Goal: Information Seeking & Learning: Check status

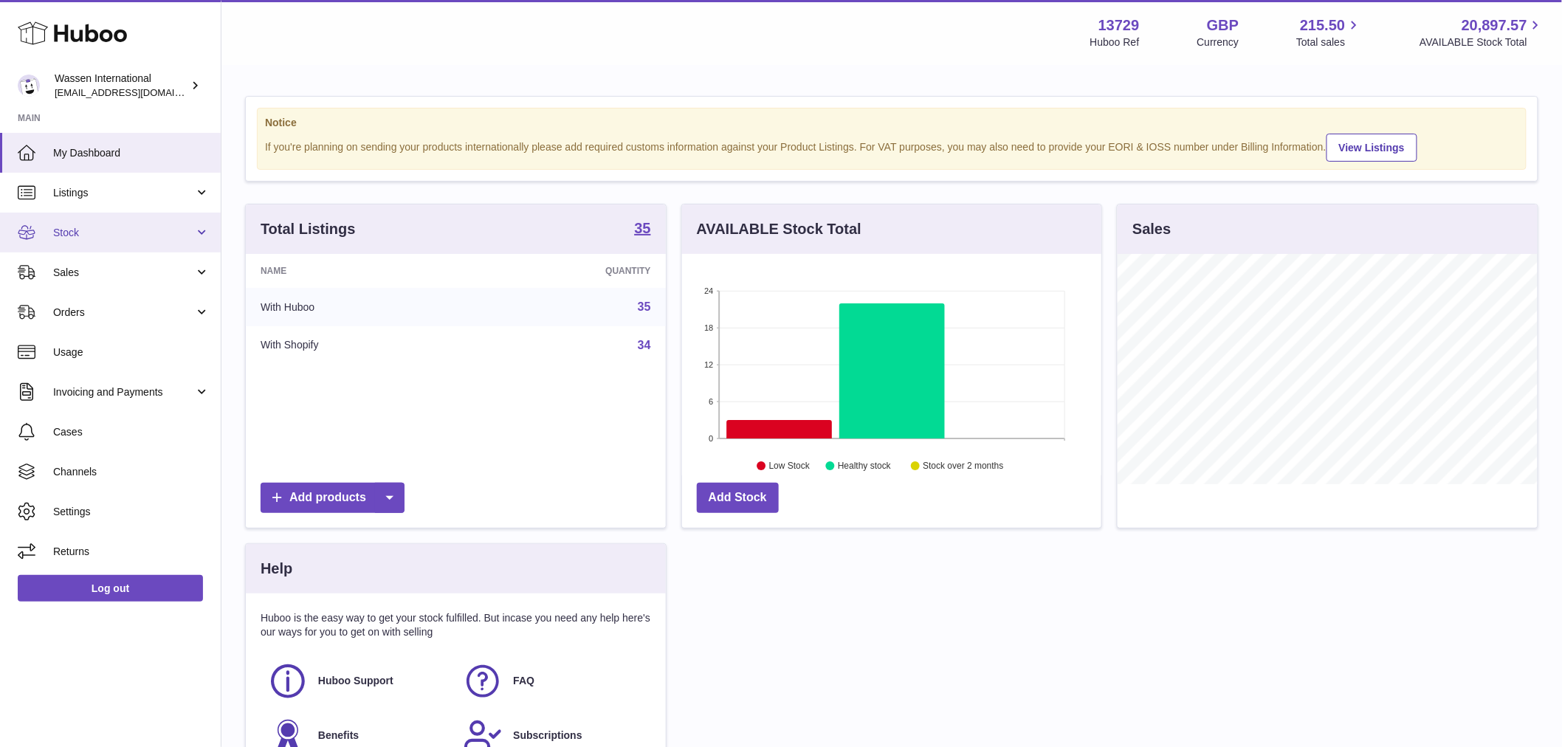
scroll to position [230, 419]
click at [109, 220] on link "Stock" at bounding box center [110, 233] width 221 height 40
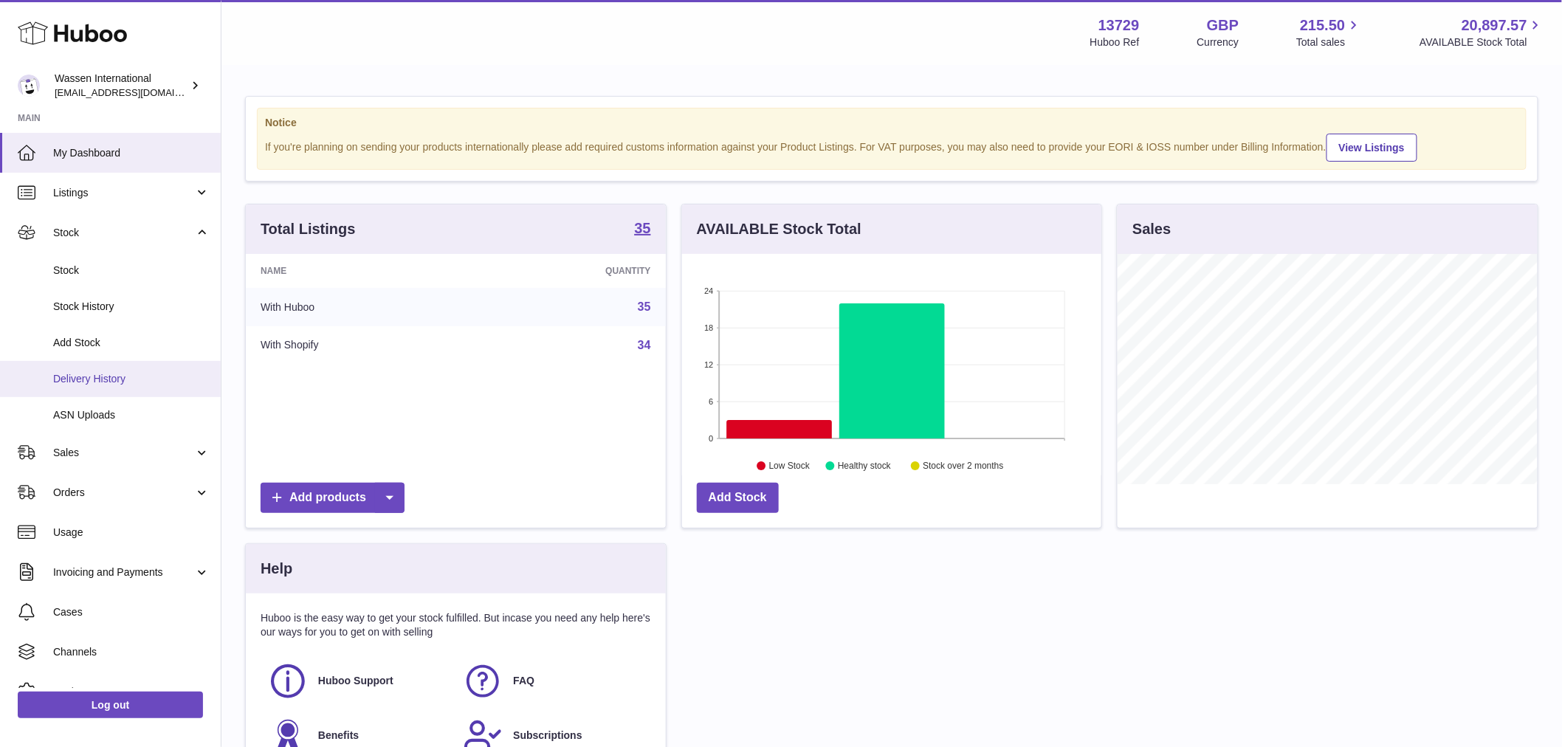
click at [145, 373] on span "Delivery History" at bounding box center [131, 379] width 157 height 14
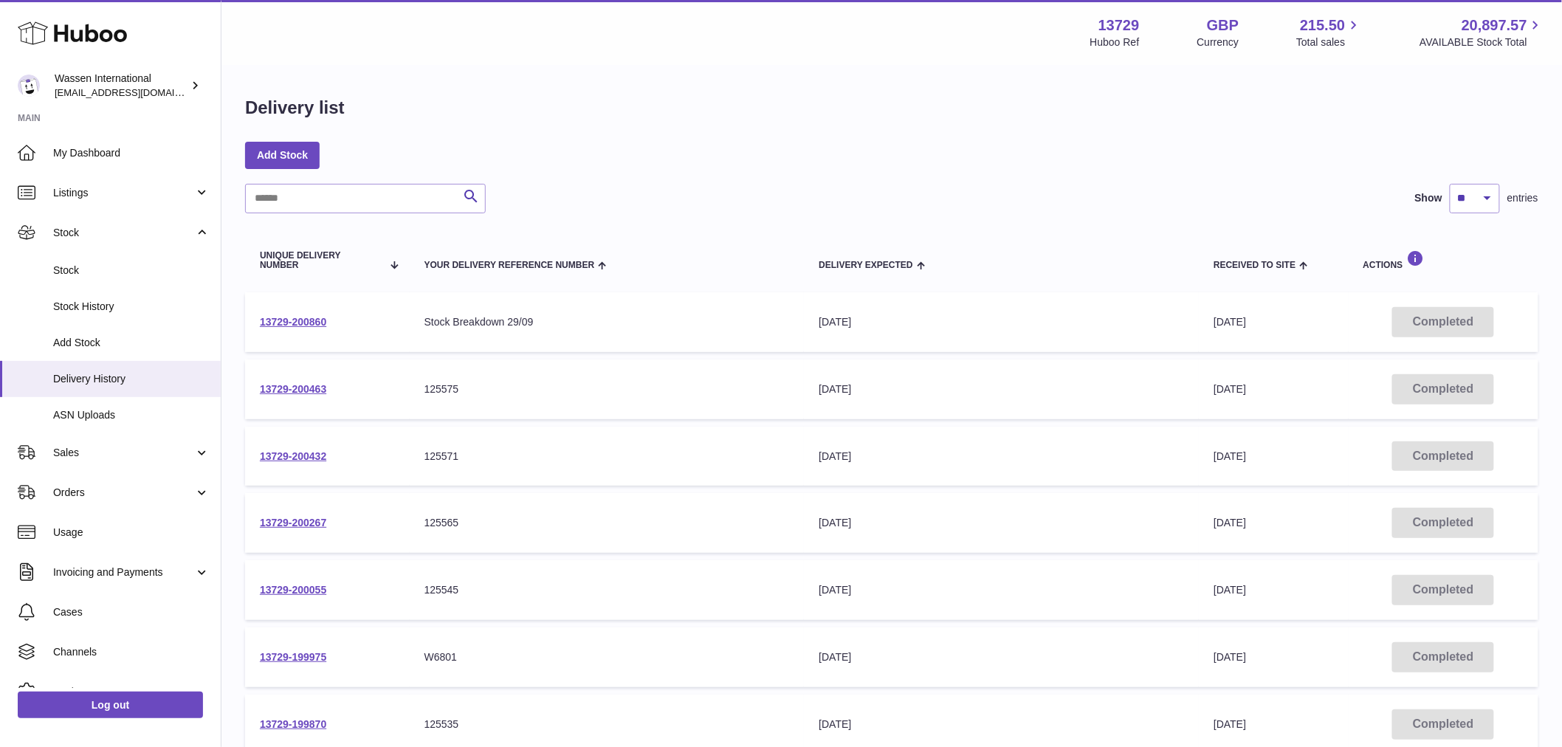
click at [335, 327] on td "13729-200860" at bounding box center [327, 322] width 165 height 60
click at [303, 320] on link "13729-200860" at bounding box center [293, 322] width 66 height 12
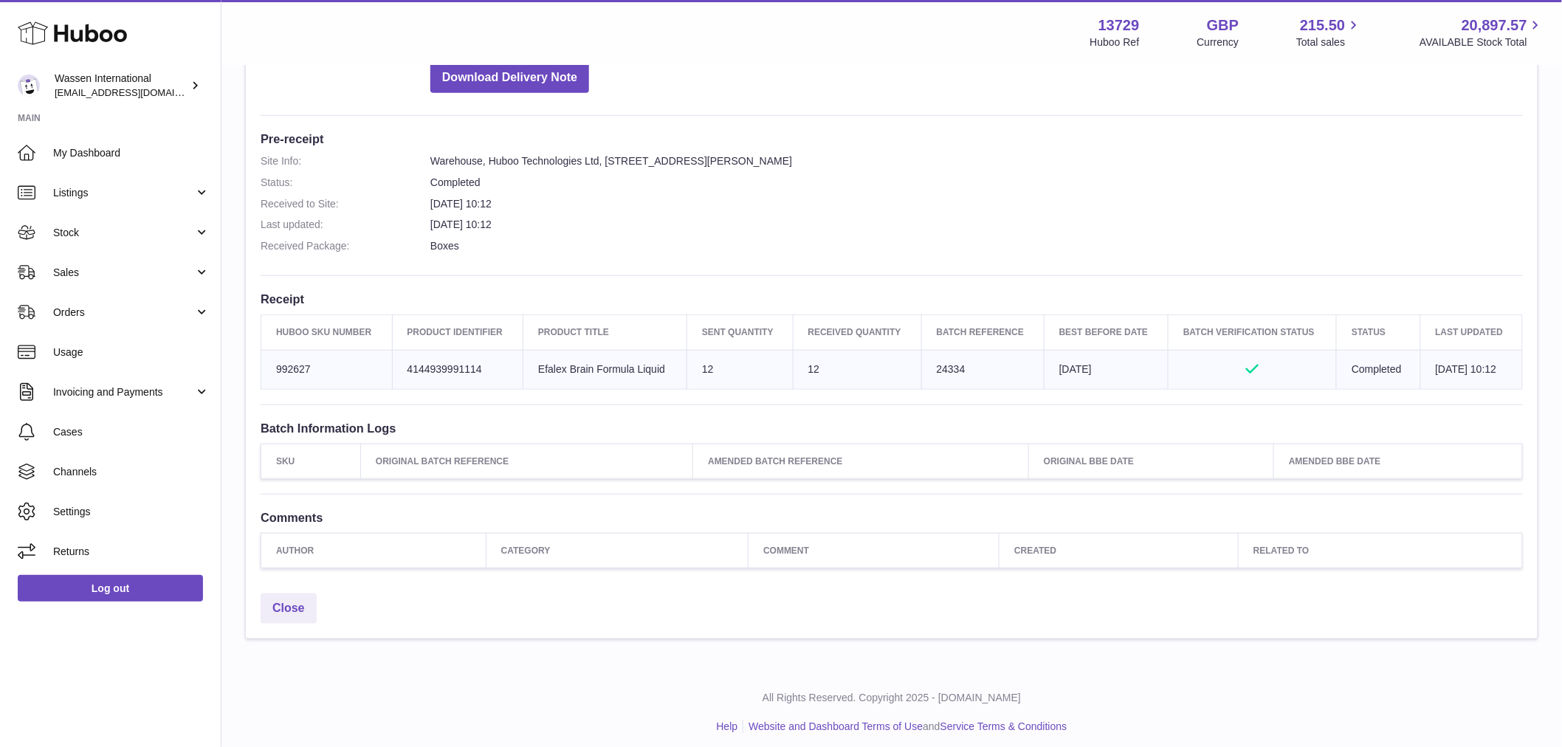
scroll to position [341, 0]
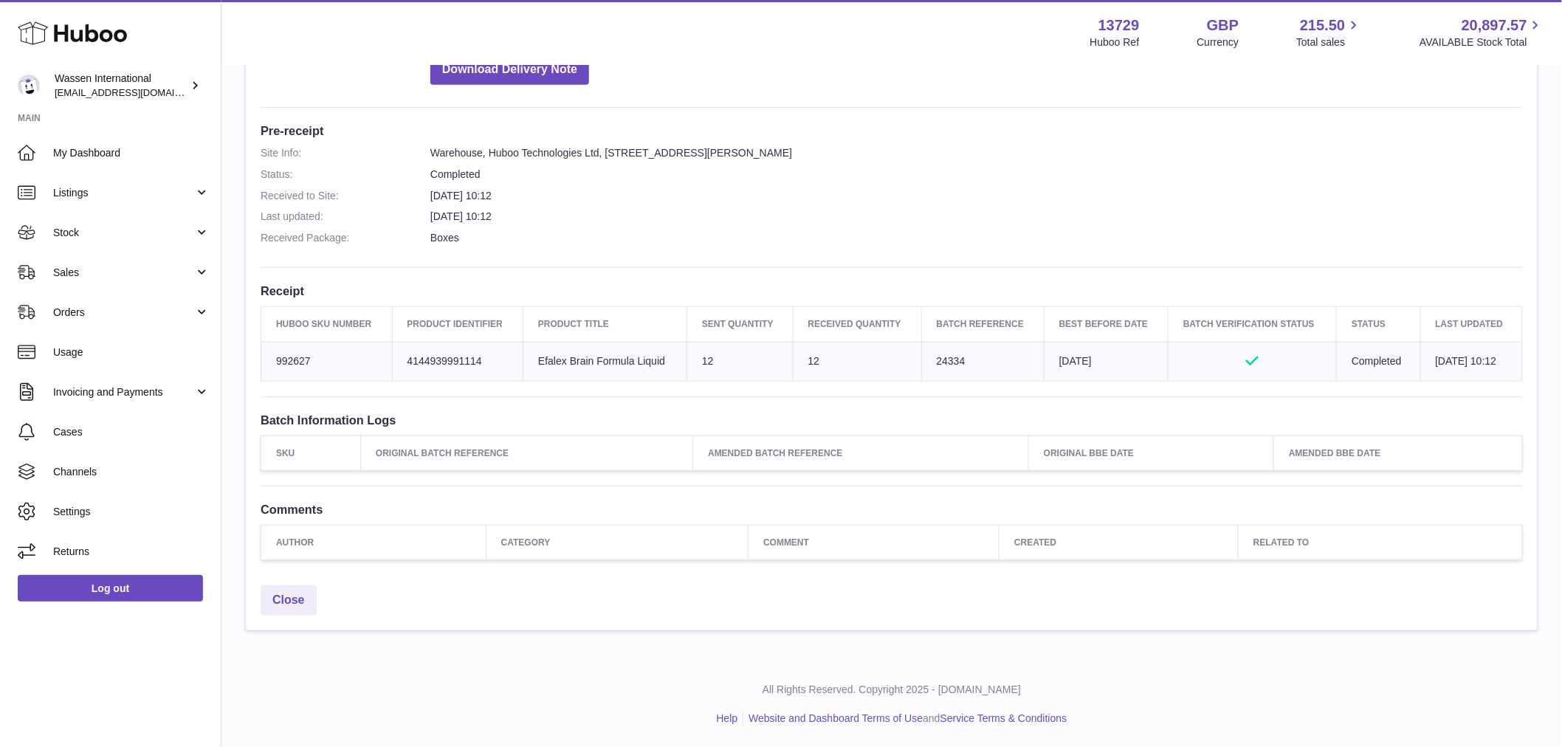
click at [298, 360] on td "Huboo SKU Number 992627" at bounding box center [326, 361] width 131 height 39
copy td "992627"
drag, startPoint x: 137, startPoint y: 231, endPoint x: 146, endPoint y: 261, distance: 31.5
click at [137, 232] on span "Stock" at bounding box center [123, 233] width 141 height 14
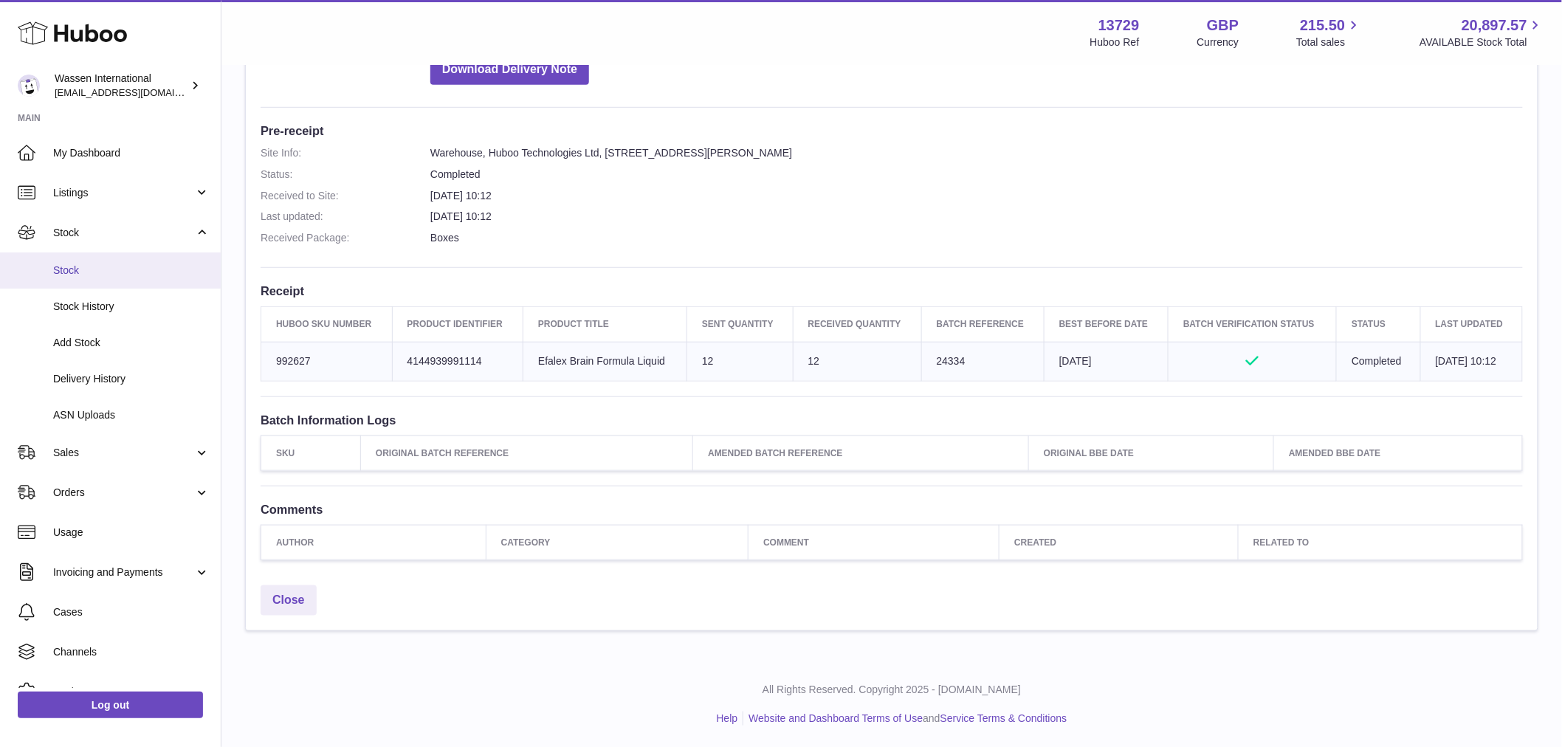
click at [139, 272] on span "Stock" at bounding box center [131, 271] width 157 height 14
drag, startPoint x: 67, startPoint y: 272, endPoint x: 166, endPoint y: 274, distance: 99.0
click at [67, 271] on span "Stock" at bounding box center [131, 271] width 157 height 14
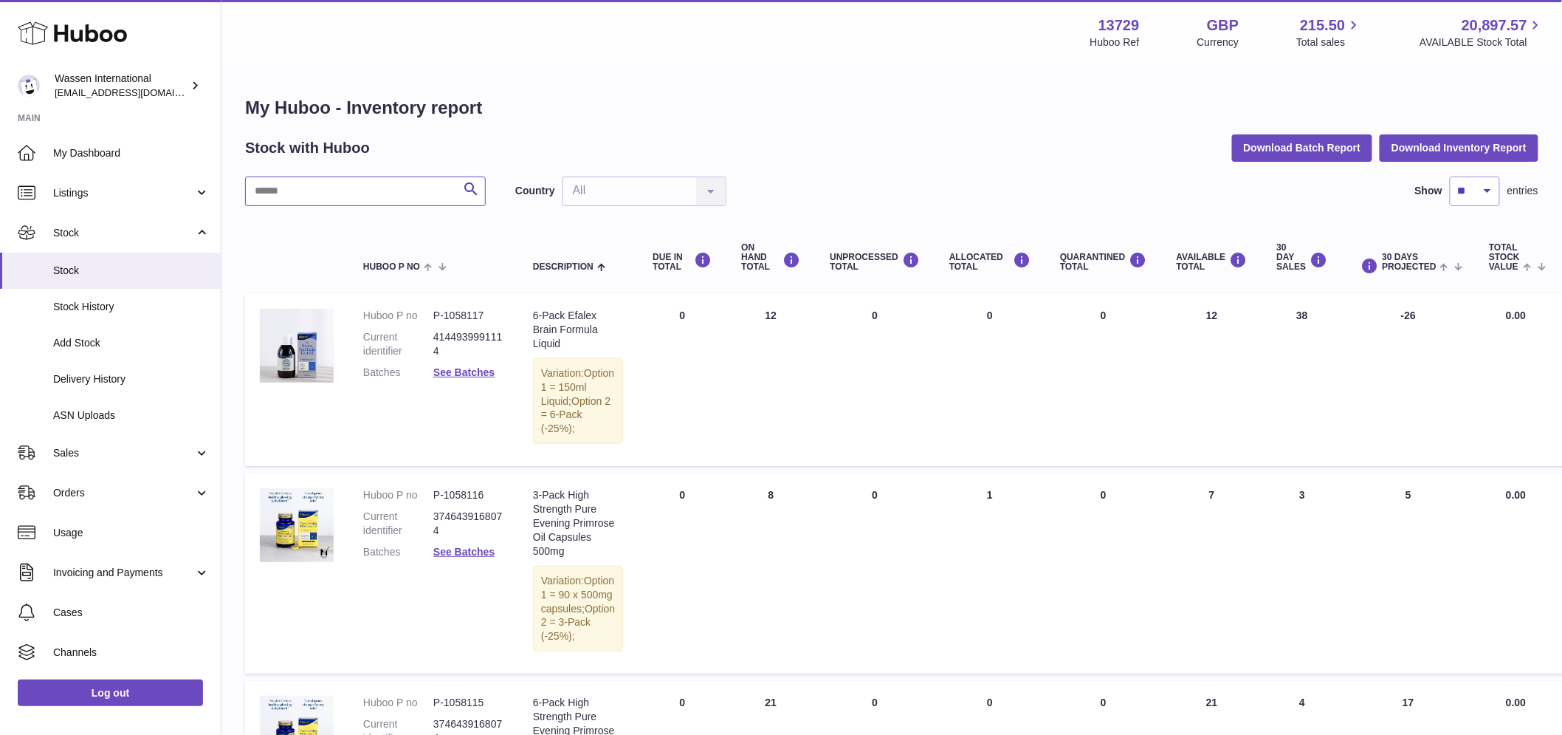
click at [343, 178] on input "text" at bounding box center [365, 191] width 241 height 30
paste input "******"
type input "******"
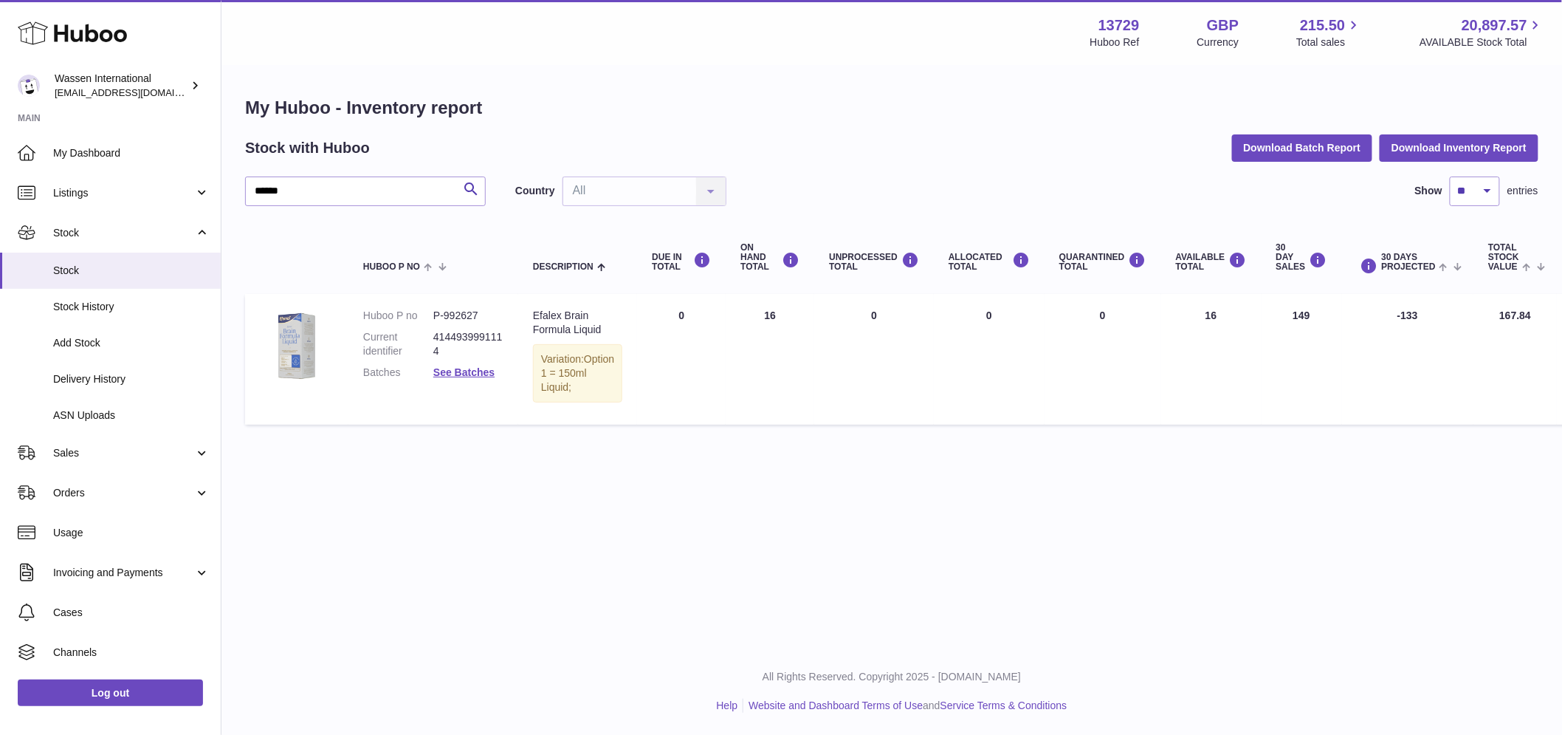
click at [752, 315] on td "ON HAND Total 16" at bounding box center [770, 359] width 89 height 130
click at [751, 315] on td "ON HAND Total 16" at bounding box center [770, 359] width 89 height 130
click at [763, 382] on td "ON HAND Total 16" at bounding box center [770, 359] width 89 height 130
click at [80, 461] on link "Sales" at bounding box center [110, 453] width 221 height 40
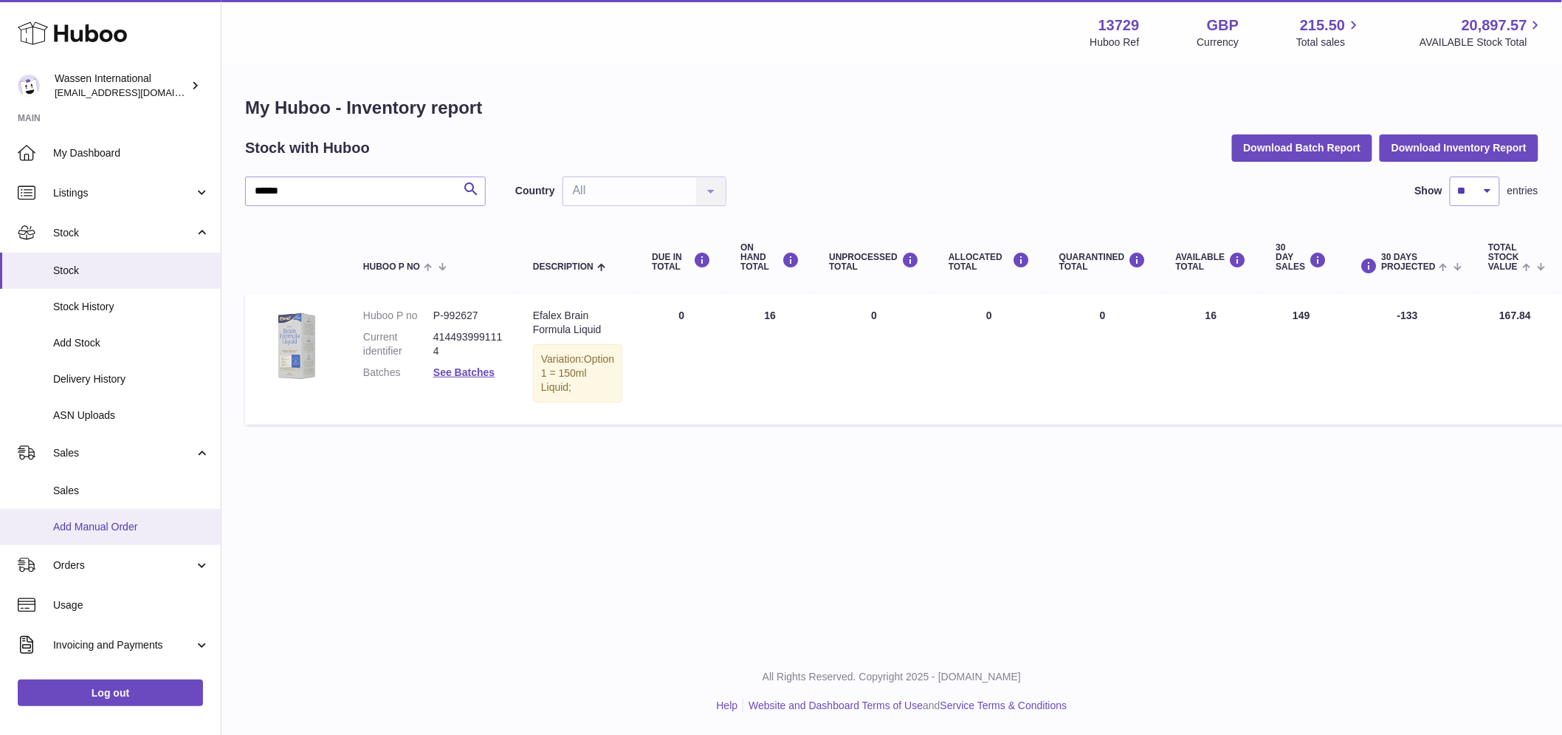
drag, startPoint x: 92, startPoint y: 510, endPoint x: 101, endPoint y: 485, distance: 26.6
click at [92, 509] on link "Add Manual Order" at bounding box center [110, 527] width 221 height 36
click at [102, 481] on link "Sales" at bounding box center [110, 491] width 221 height 36
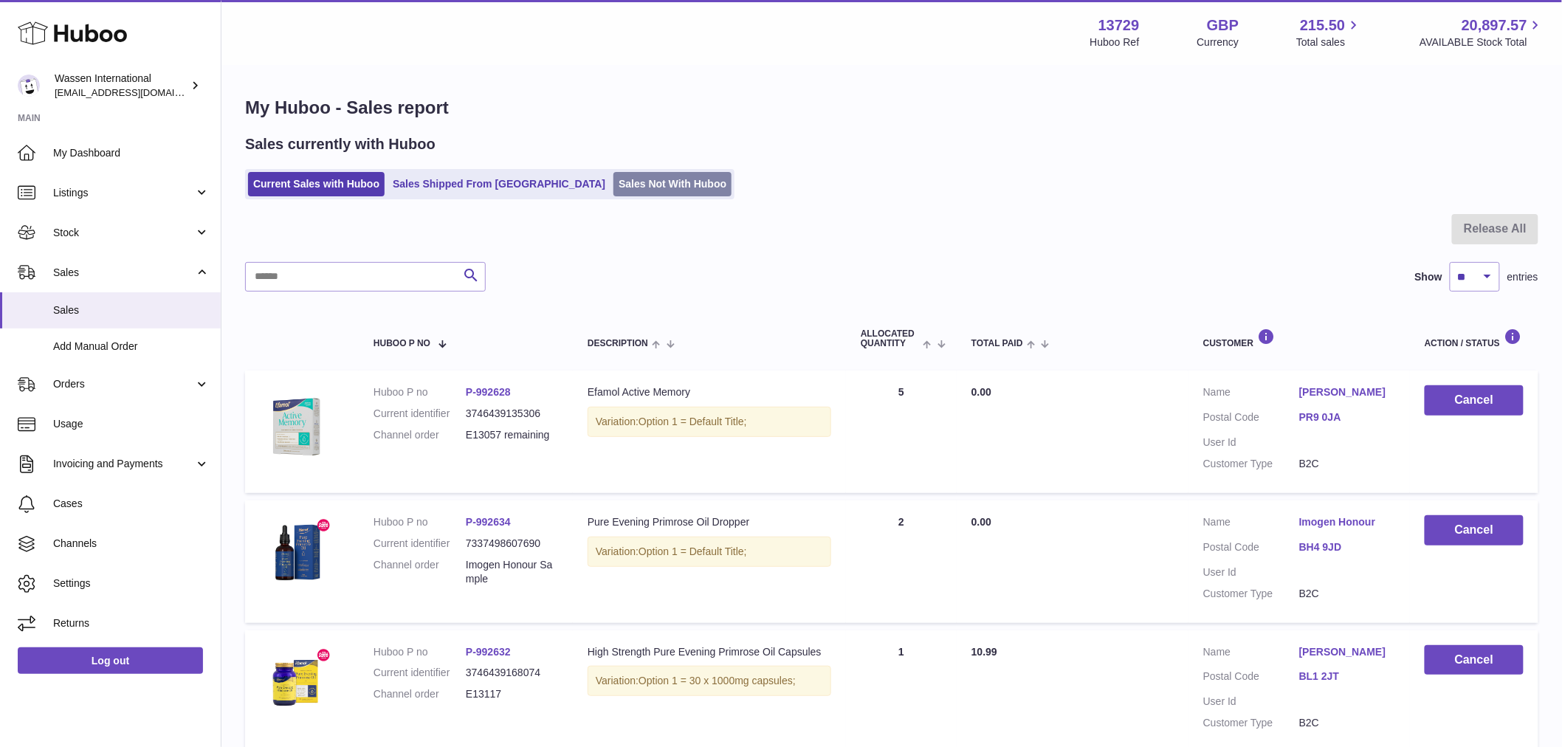
click at [614, 175] on link "Sales Not With Huboo" at bounding box center [673, 184] width 118 height 24
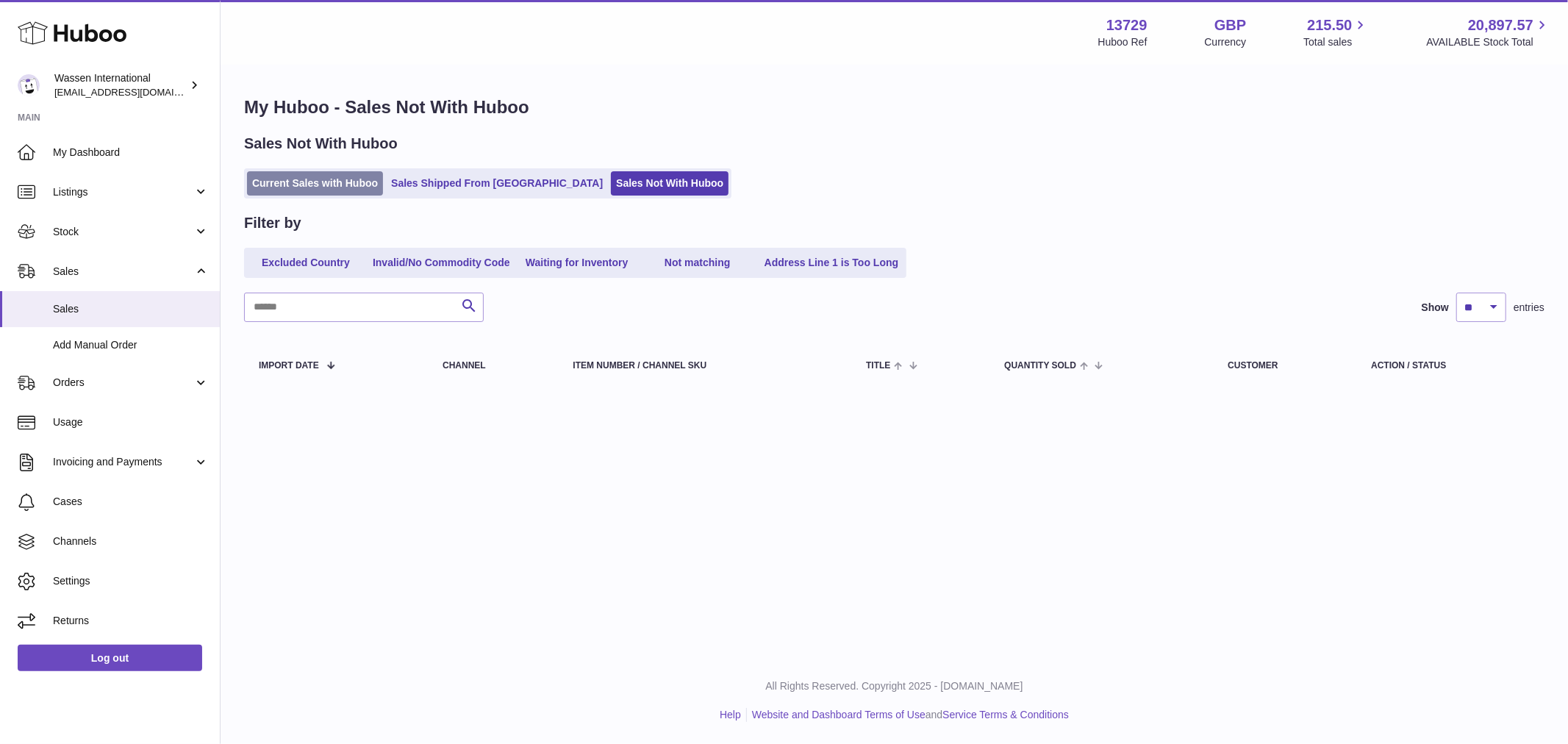
click at [312, 192] on link "Current Sales with Huboo" at bounding box center [315, 183] width 136 height 24
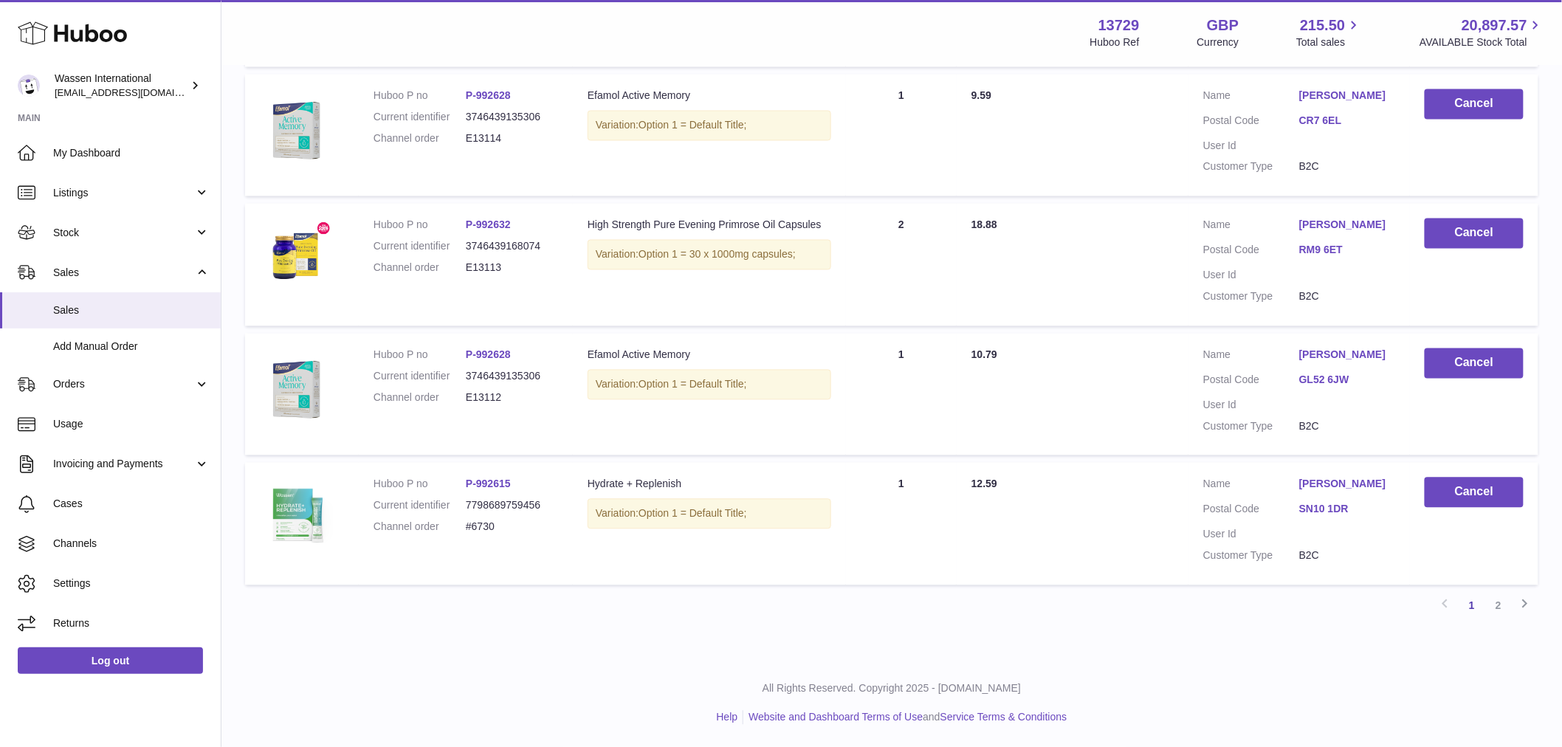
scroll to position [1130, 0]
click at [1497, 604] on link "2" at bounding box center [1499, 606] width 27 height 27
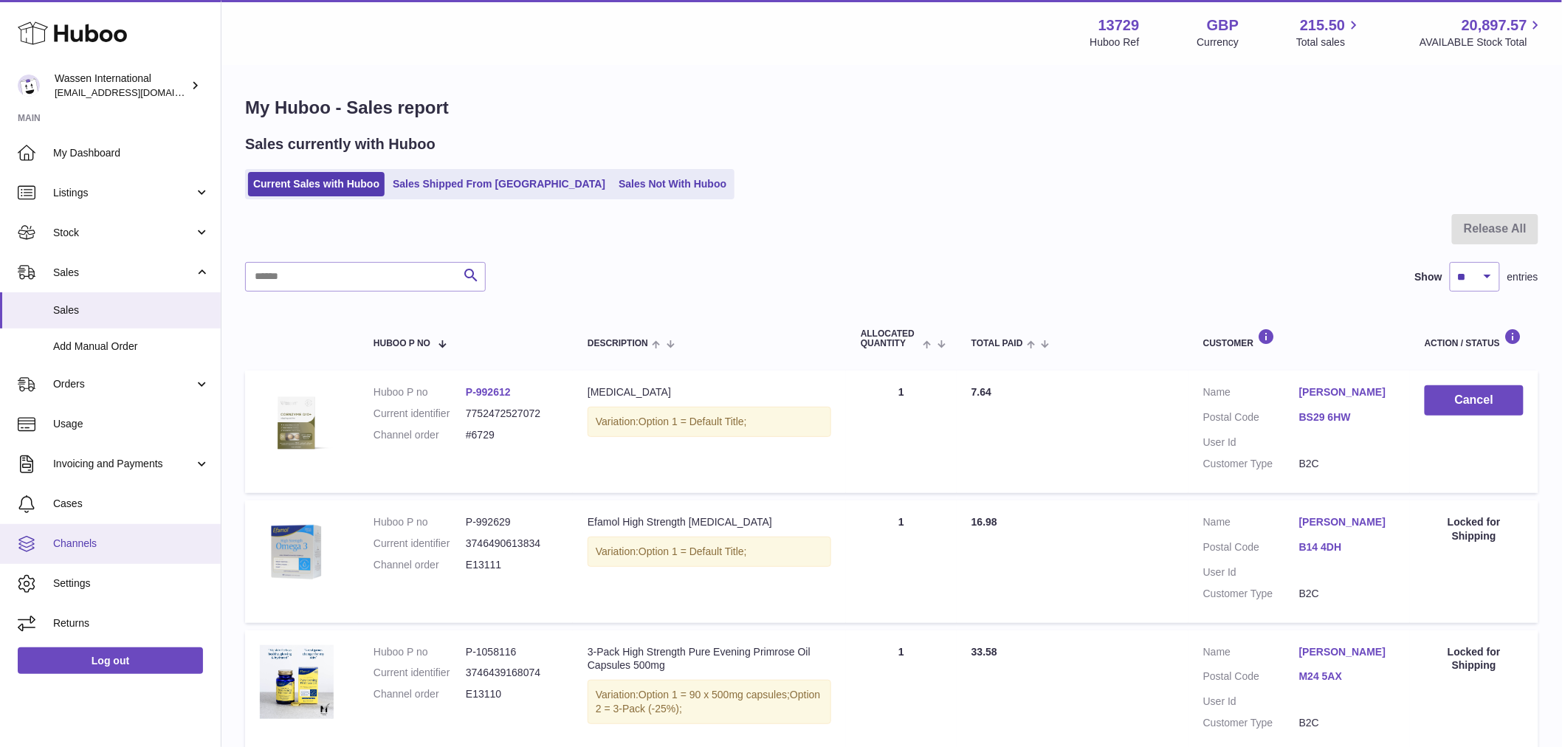
click at [102, 541] on span "Channels" at bounding box center [131, 544] width 157 height 14
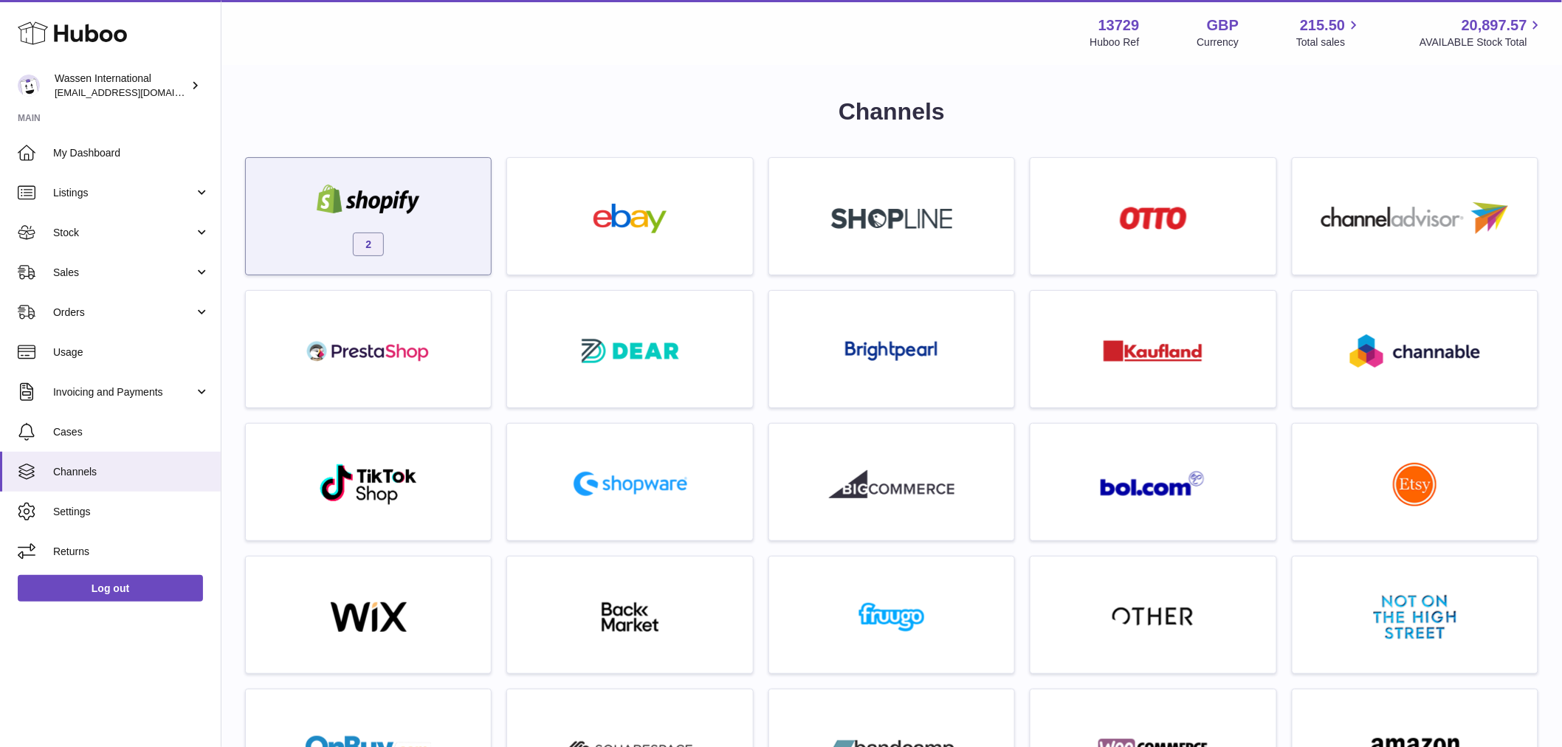
drag, startPoint x: 348, startPoint y: 194, endPoint x: 377, endPoint y: 189, distance: 29.3
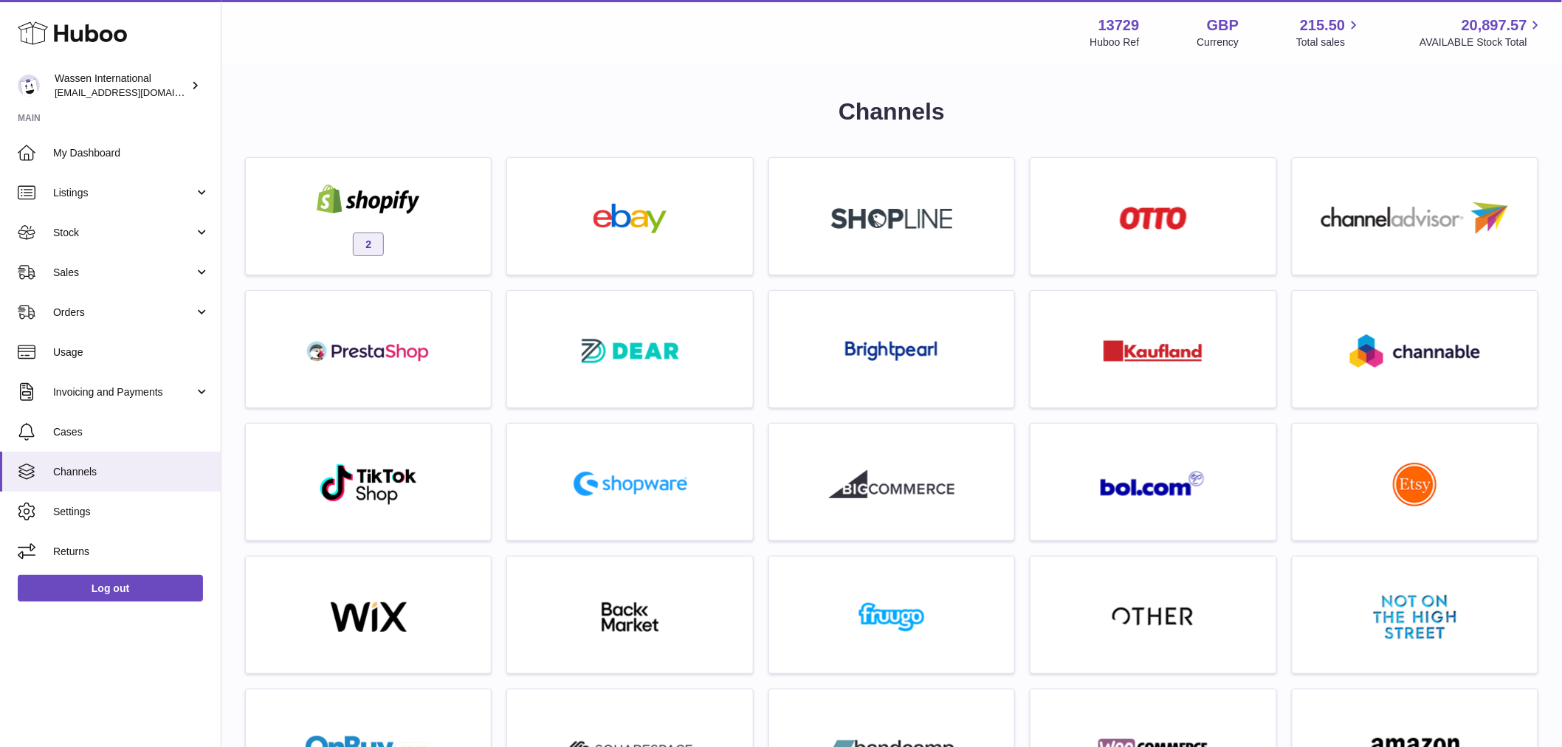
click at [349, 193] on img at bounding box center [369, 200] width 126 height 30
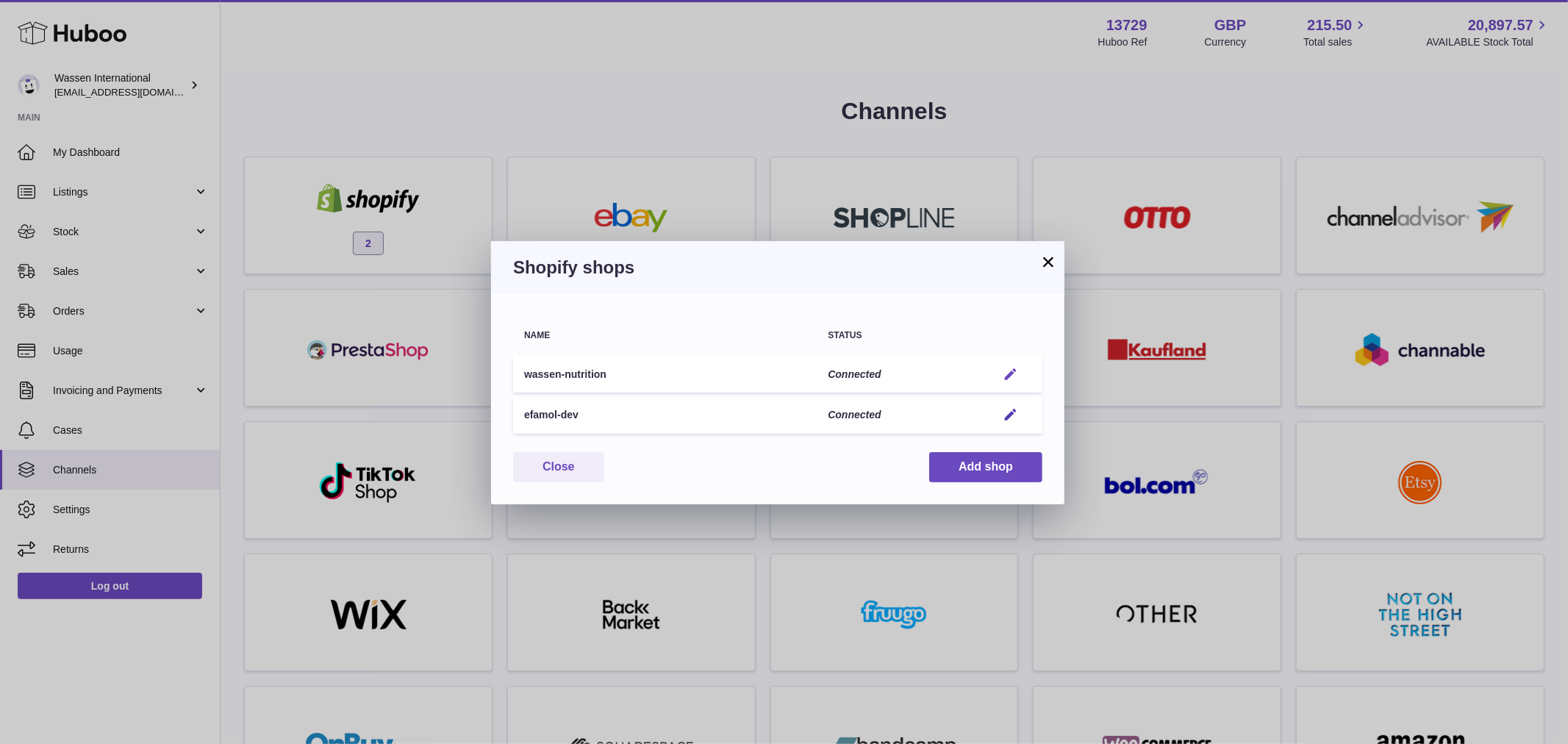
click at [1012, 371] on em "button" at bounding box center [1010, 374] width 16 height 16
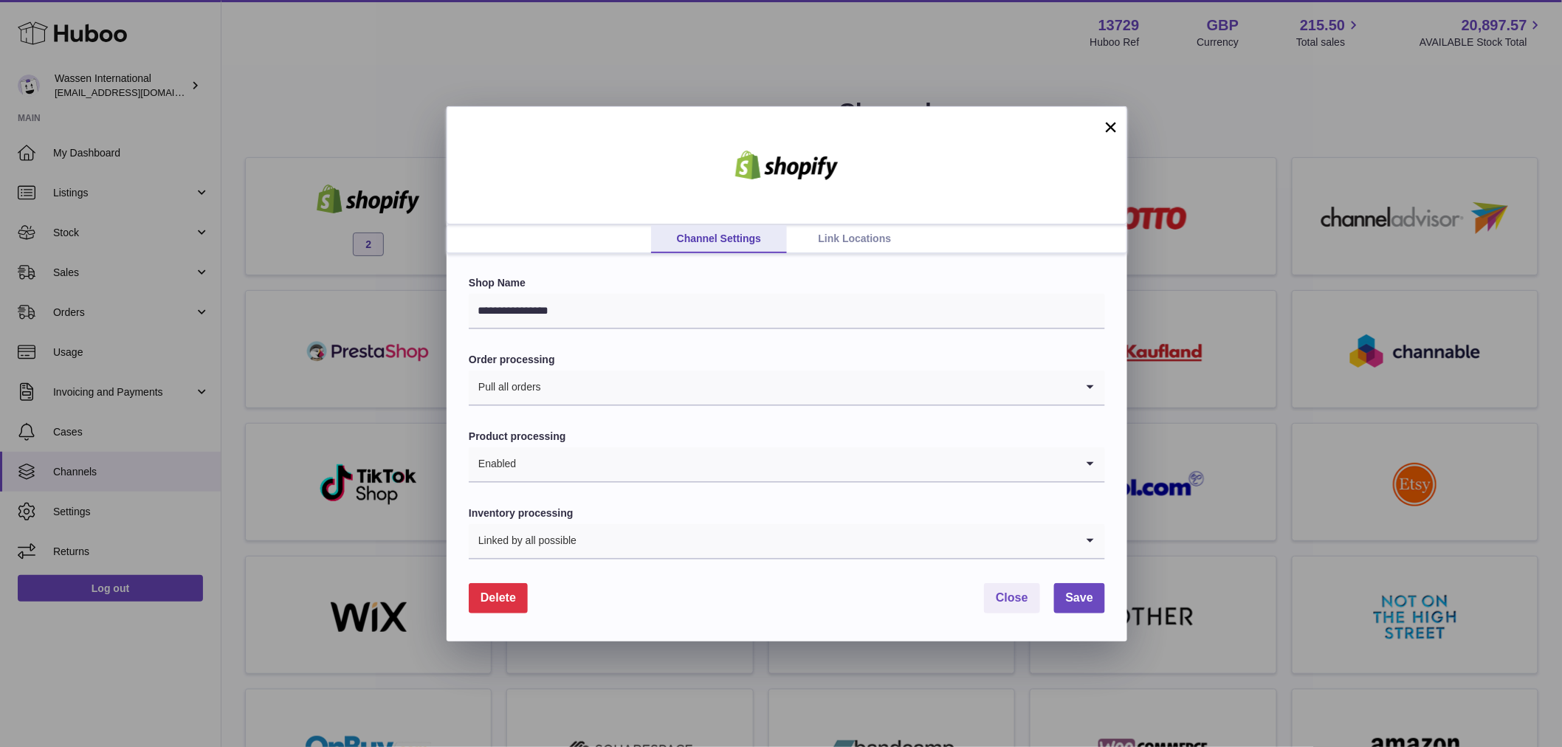
click at [674, 18] on div "**********" at bounding box center [781, 373] width 1562 height 747
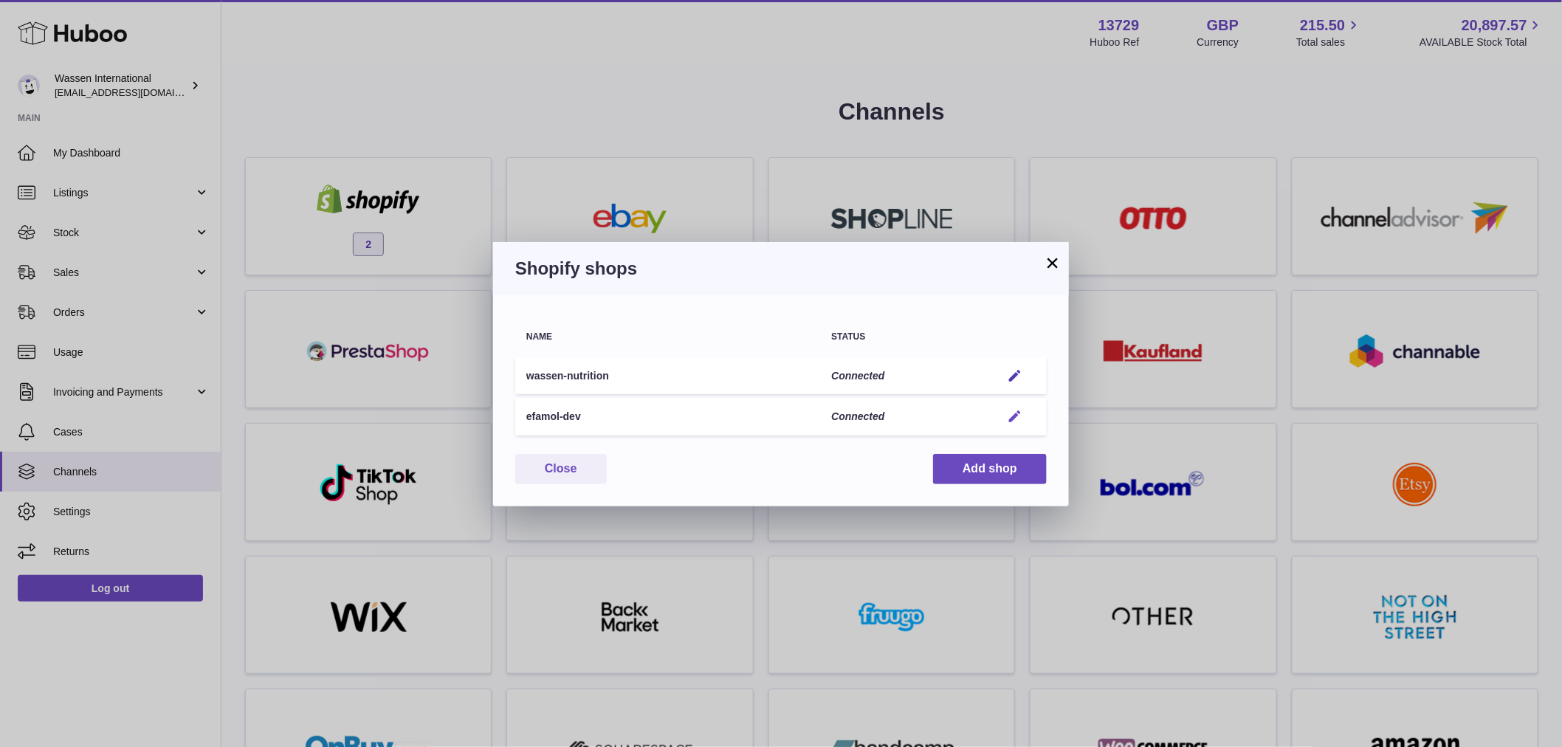
click at [1017, 414] on em "button" at bounding box center [1015, 417] width 16 height 16
click at [561, 54] on div at bounding box center [781, 373] width 1562 height 747
